Goal: Transaction & Acquisition: Obtain resource

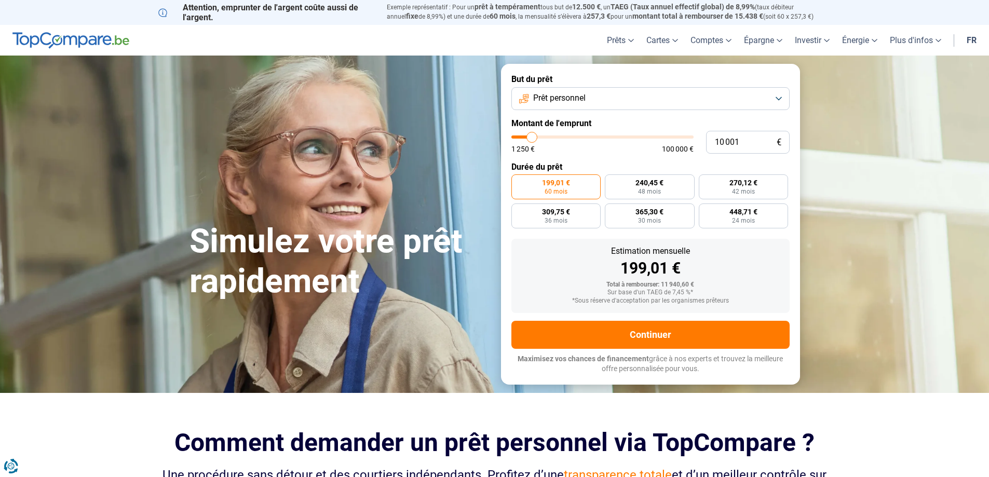
click at [619, 97] on button "Prêt personnel" at bounding box center [651, 98] width 278 height 23
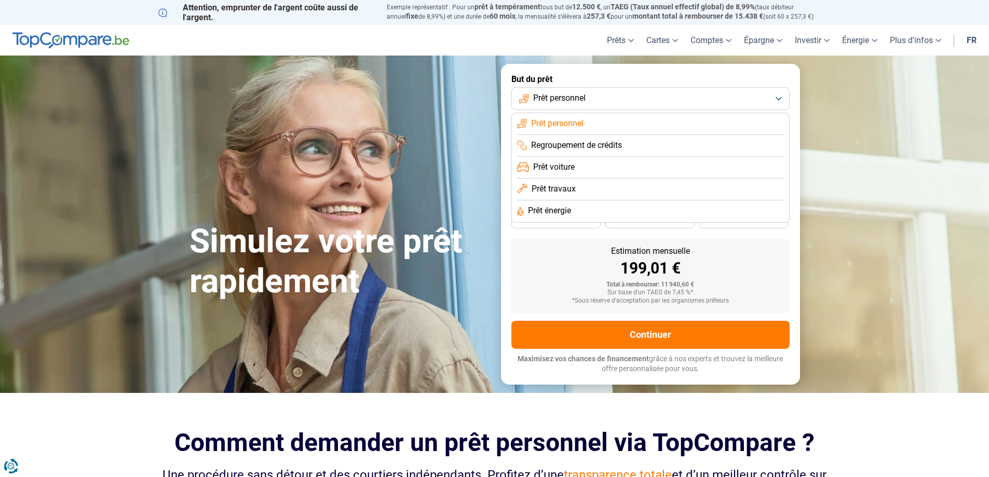
click at [608, 146] on span "Regroupement de crédits" at bounding box center [576, 145] width 91 height 11
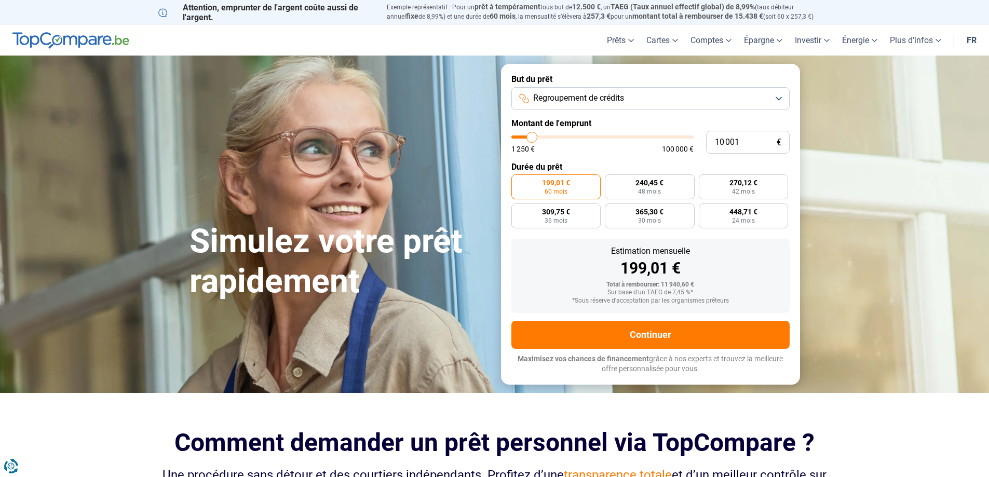
type input "9 750"
type input "9750"
type input "10 250"
type input "10250"
type input "11 250"
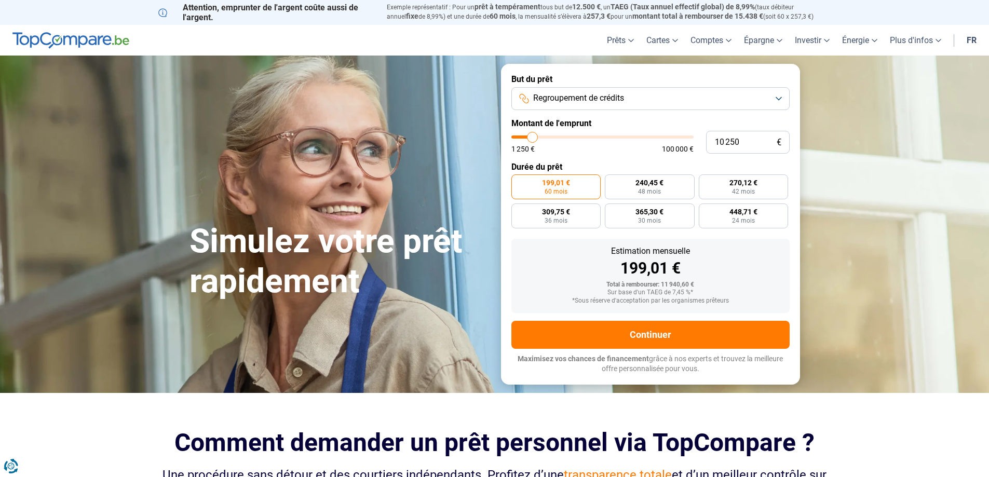
type input "11250"
type input "11 500"
type input "11500"
type input "11 750"
type input "11750"
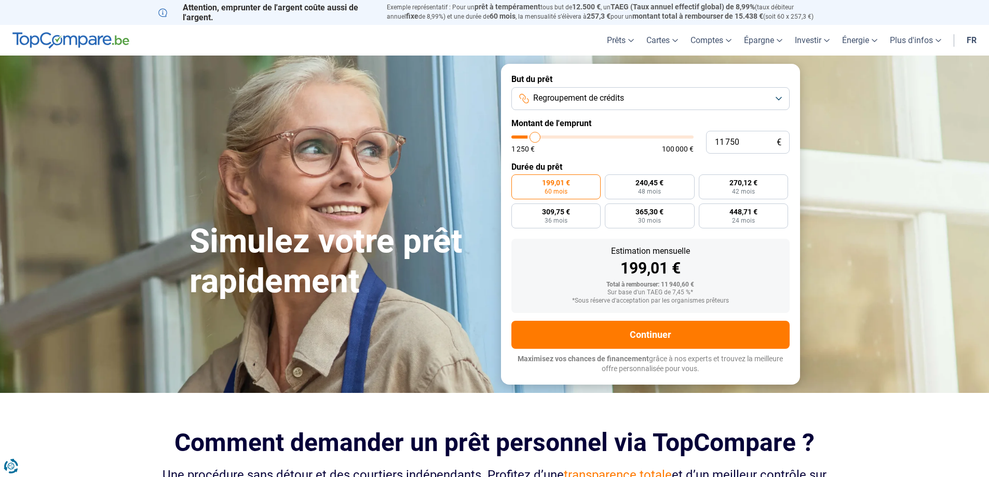
type input "12 000"
type input "12000"
type input "12 750"
type input "12750"
type input "13 000"
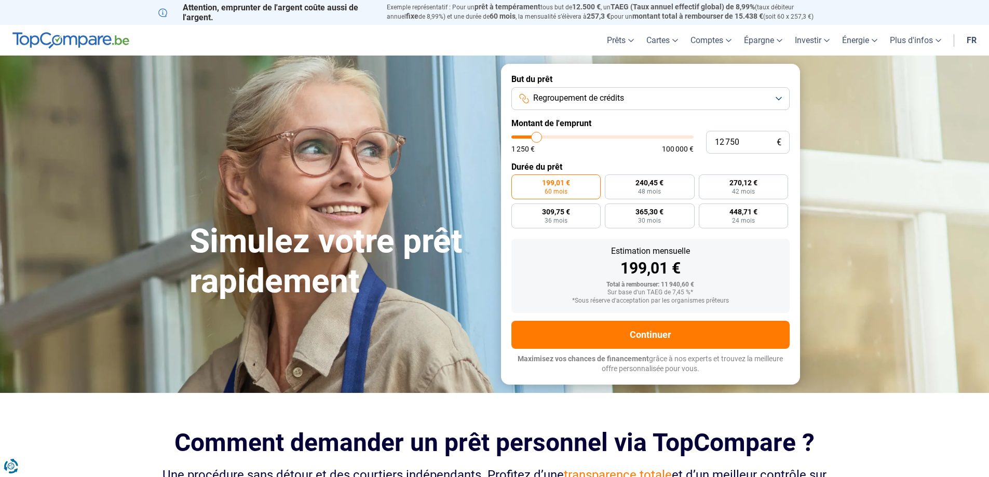
type input "13000"
type input "13 250"
type input "13250"
type input "13 500"
type input "13500"
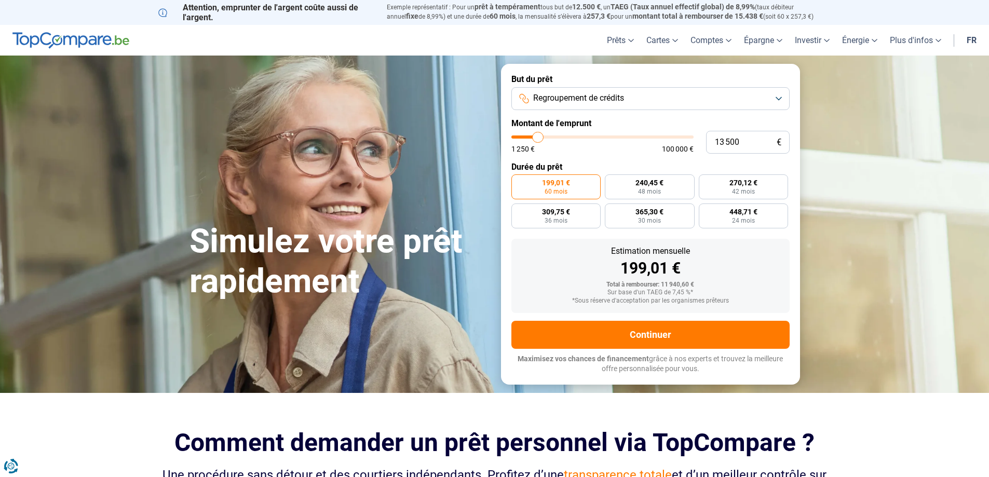
type input "14 000"
type input "14000"
type input "14 500"
type input "14500"
type input "14 750"
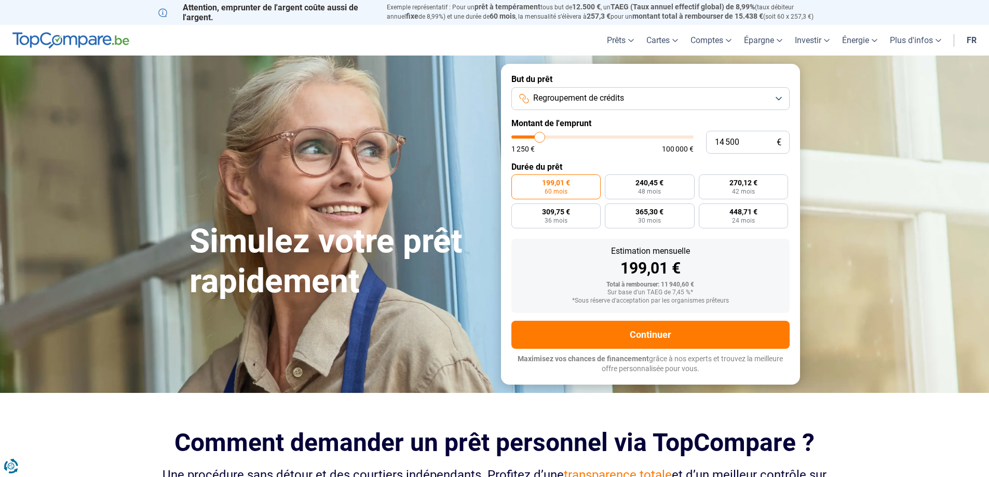
type input "14750"
type input "15 000"
type input "15000"
type input "15 750"
type input "15750"
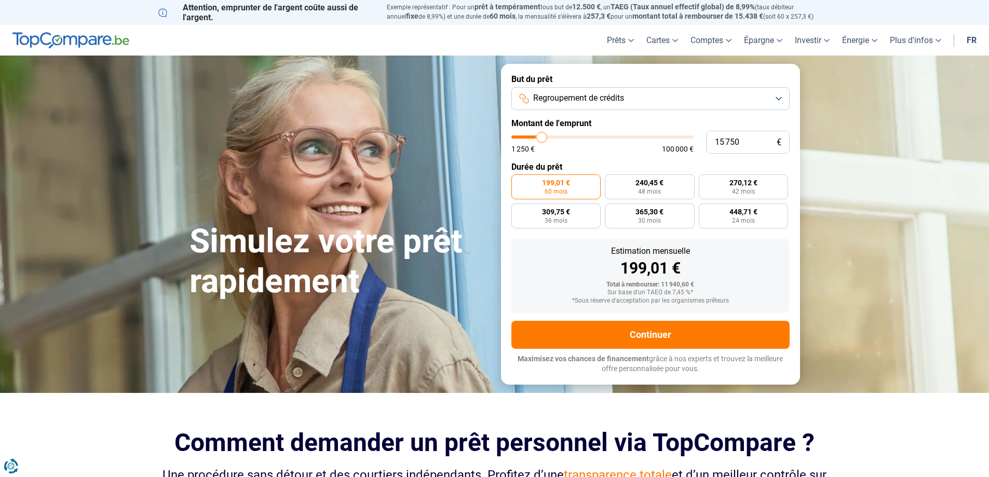
type input "16 000"
type input "16000"
type input "16 500"
type input "16500"
type input "17 250"
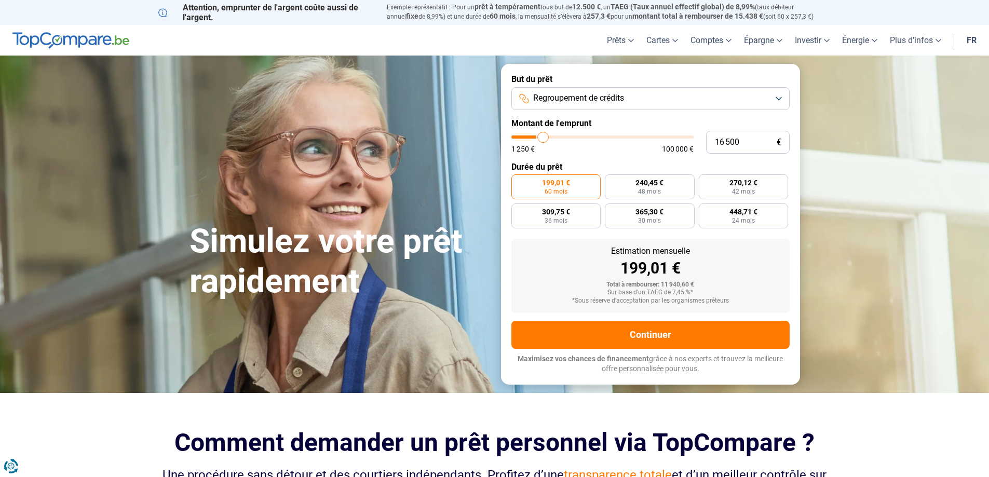
type input "17250"
type input "17 500"
type input "17500"
type input "17 750"
type input "17750"
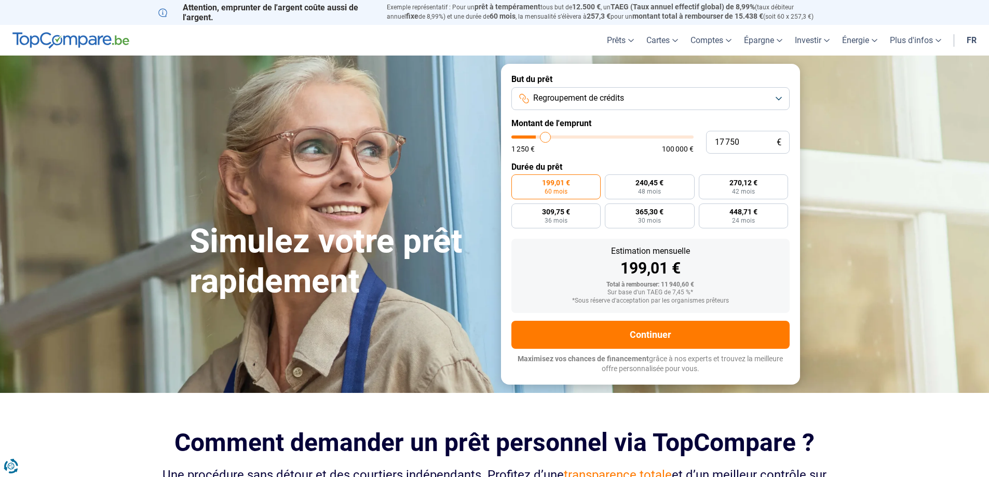
type input "18 500"
type input "18500"
type input "18 750"
type input "18750"
type input "19 000"
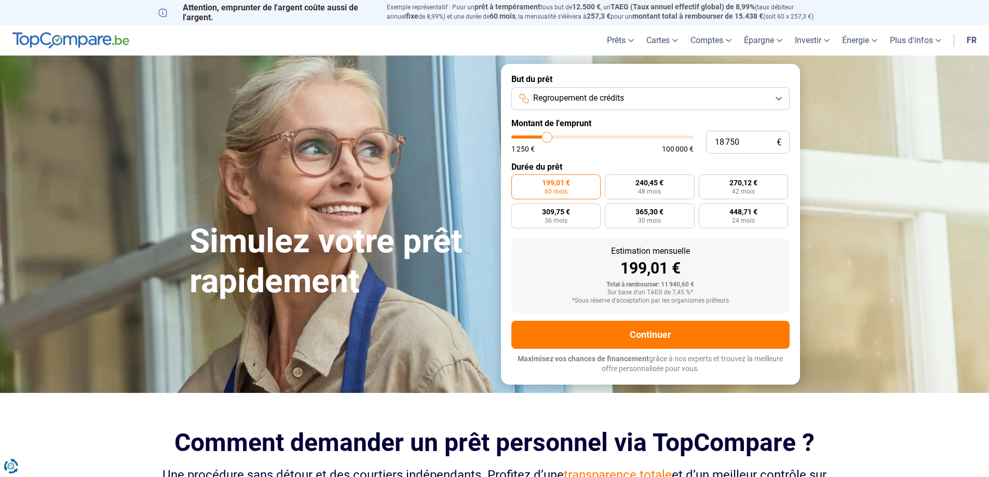
type input "19000"
type input "19 250"
type input "19250"
type input "20 000"
drag, startPoint x: 531, startPoint y: 137, endPoint x: 550, endPoint y: 137, distance: 18.2
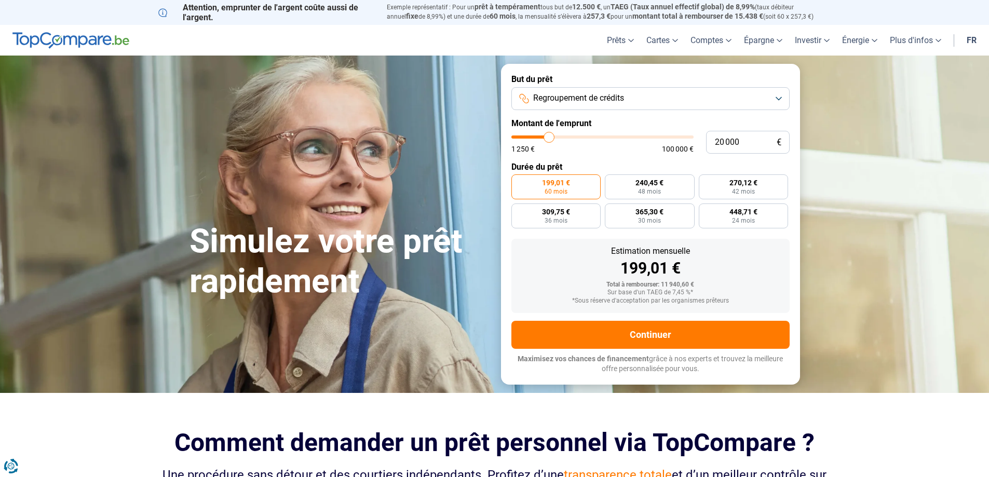
type input "20000"
click at [550, 137] on input "range" at bounding box center [603, 137] width 182 height 3
radio input "false"
